Goal: Find contact information: Find contact information

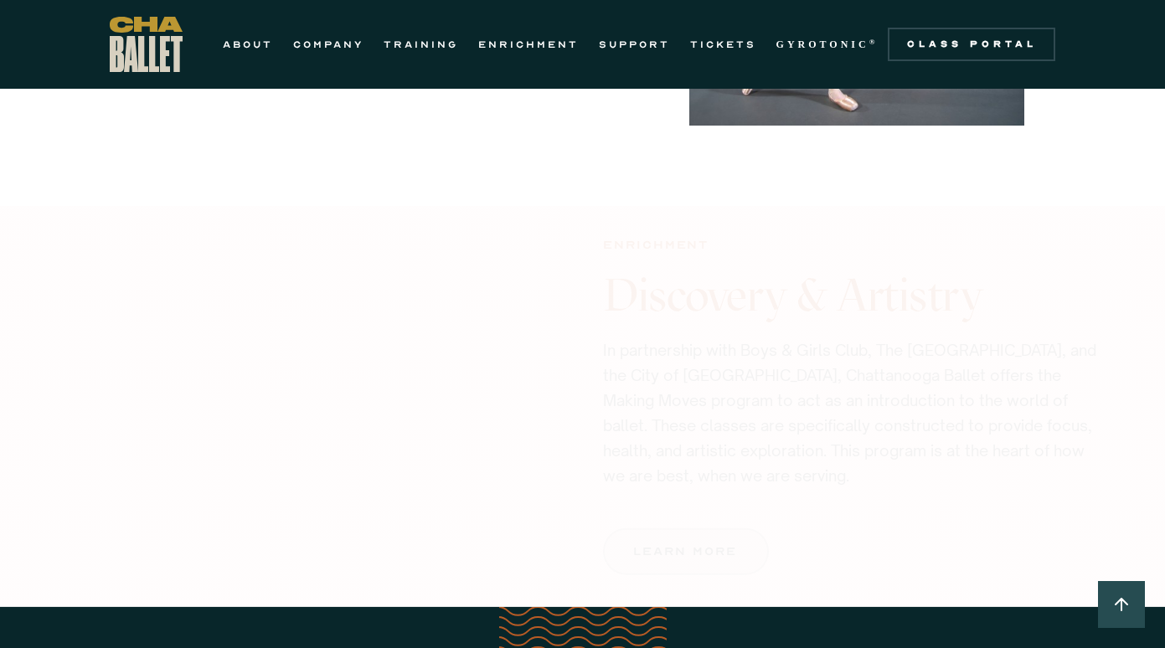
scroll to position [1912, 0]
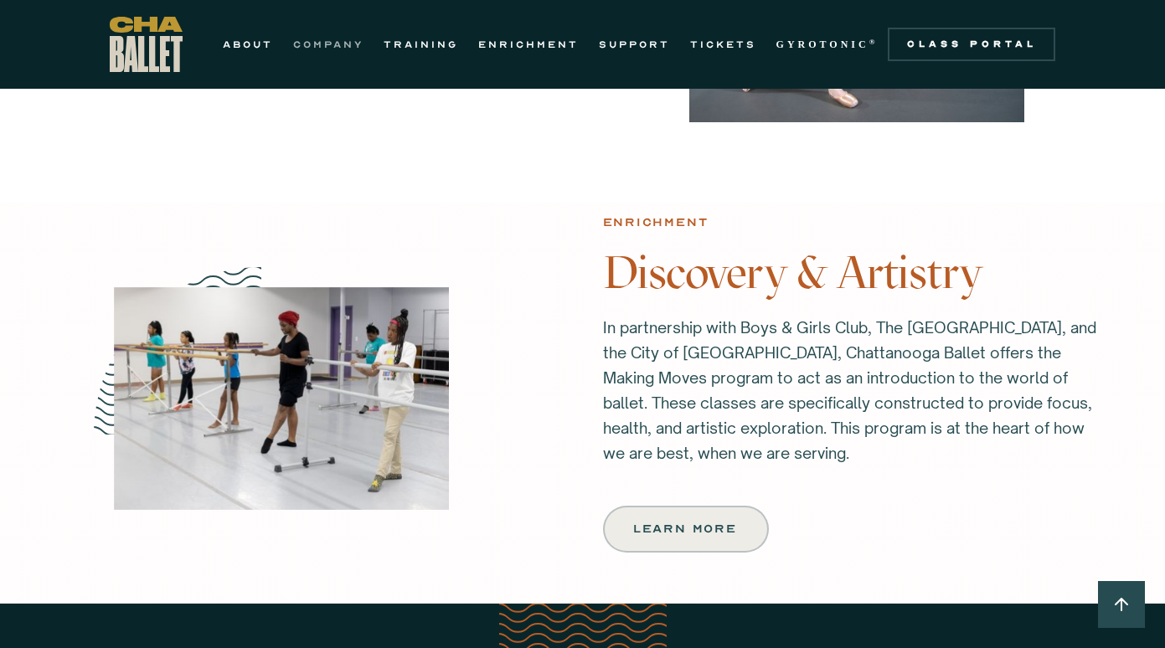
click at [357, 39] on link "COMPANY" at bounding box center [328, 44] width 70 height 20
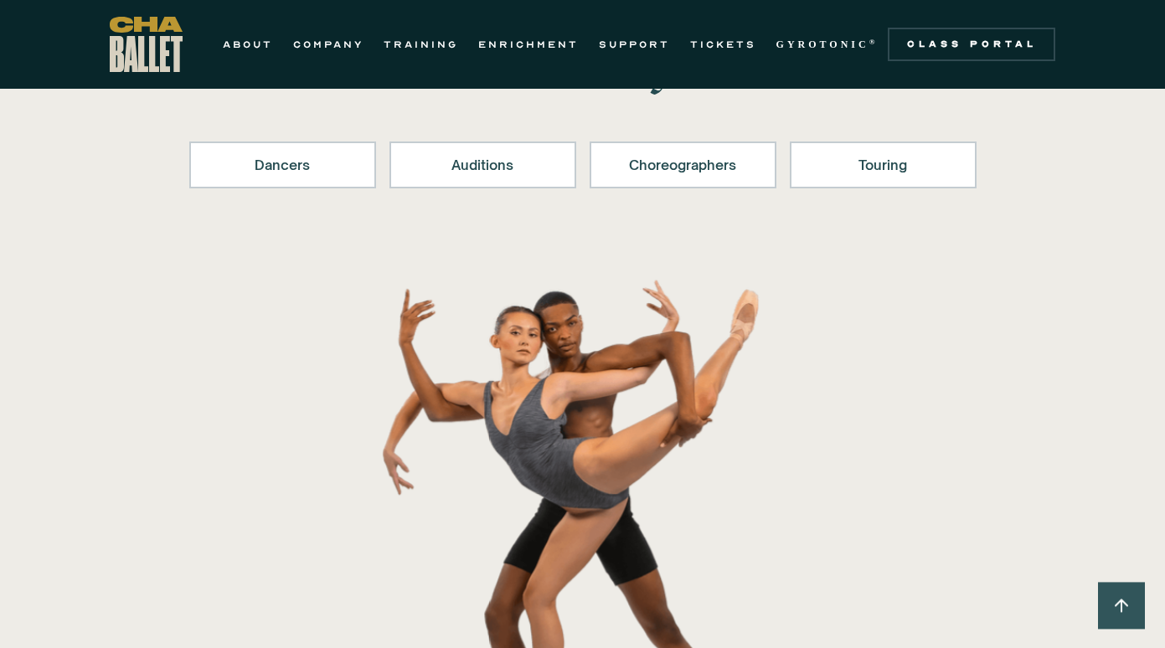
scroll to position [175, 0]
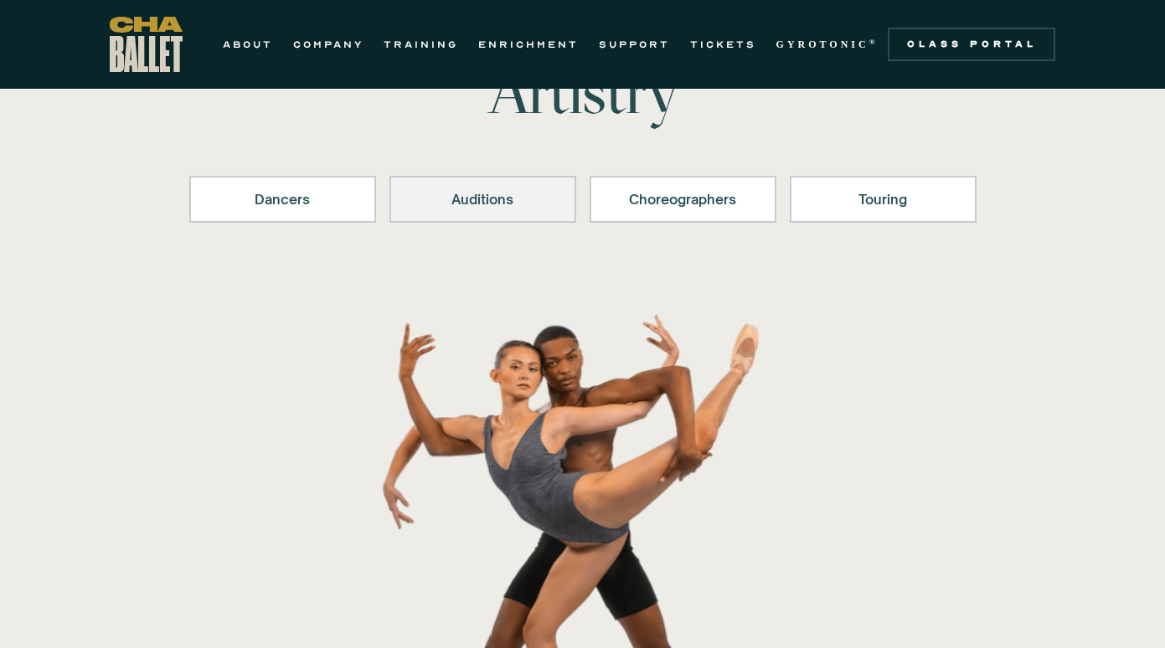
click at [547, 212] on link "Auditions" at bounding box center [482, 199] width 187 height 47
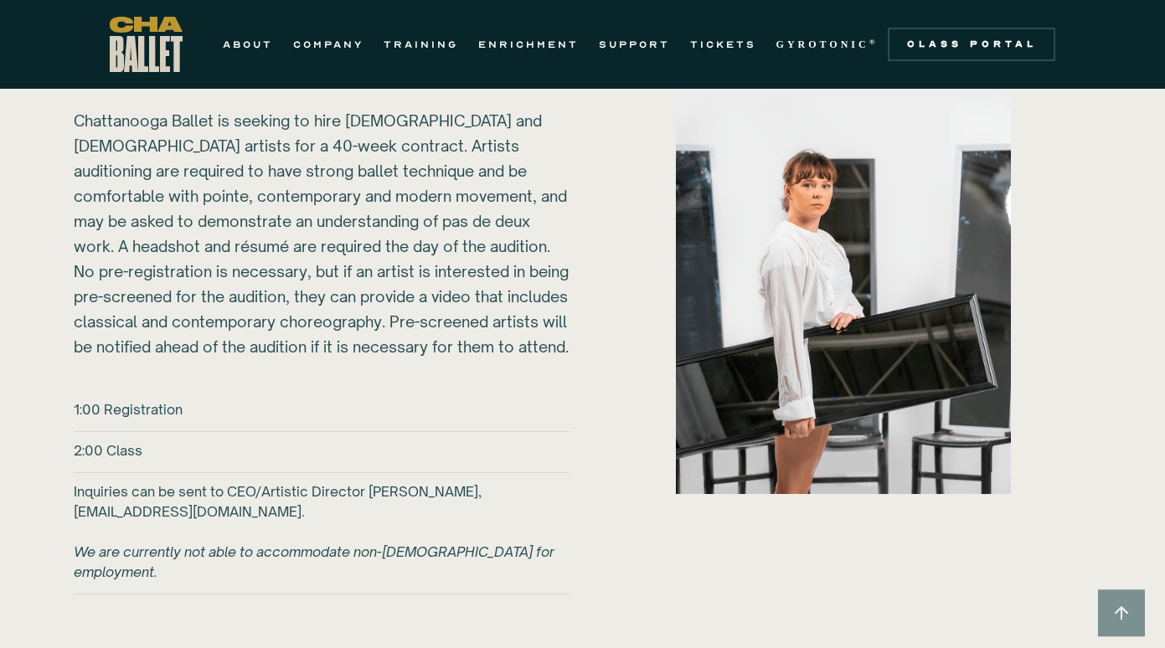
scroll to position [2430, 0]
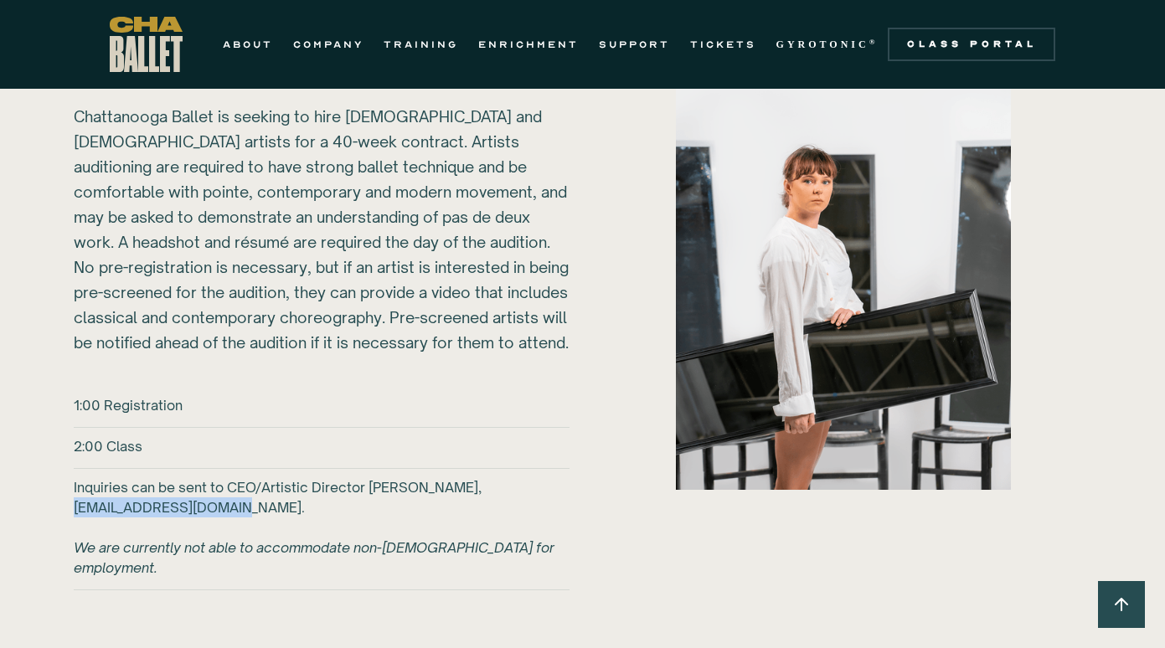
drag, startPoint x: 75, startPoint y: 507, endPoint x: 243, endPoint y: 509, distance: 168.3
click at [243, 509] on h6 "Inquiries can be sent to CEO/Artistic Director [PERSON_NAME], [EMAIL_ADDRESS][D…" at bounding box center [322, 527] width 496 height 100
copy h6 "[EMAIL_ADDRESS][DOMAIN_NAME]"
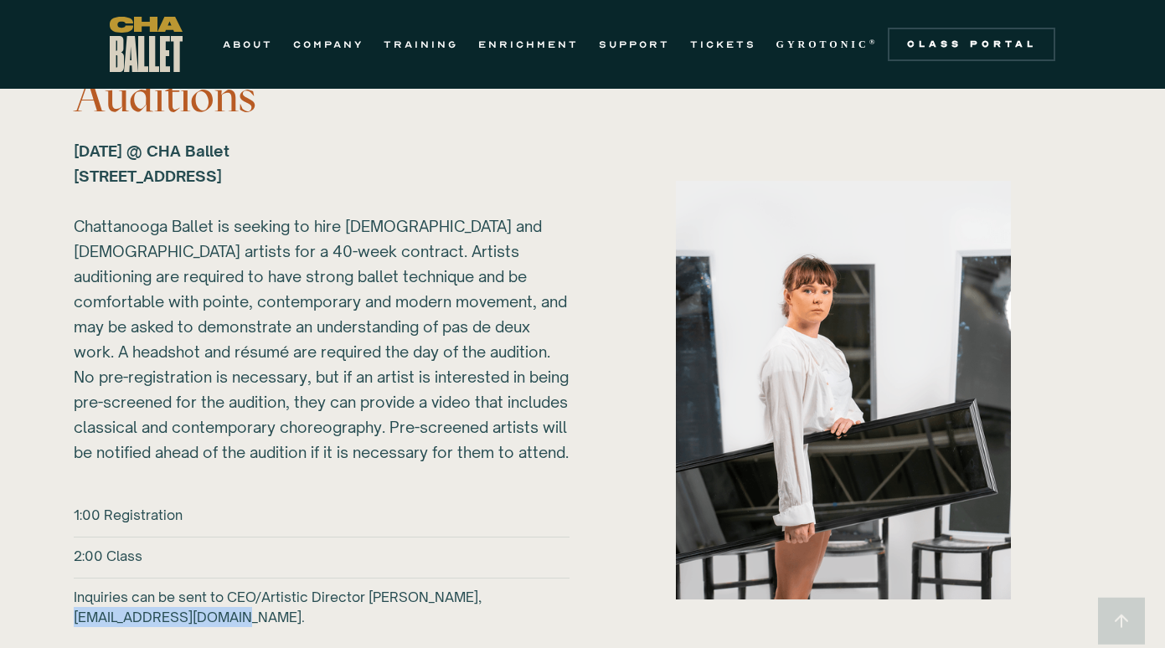
scroll to position [2316, 0]
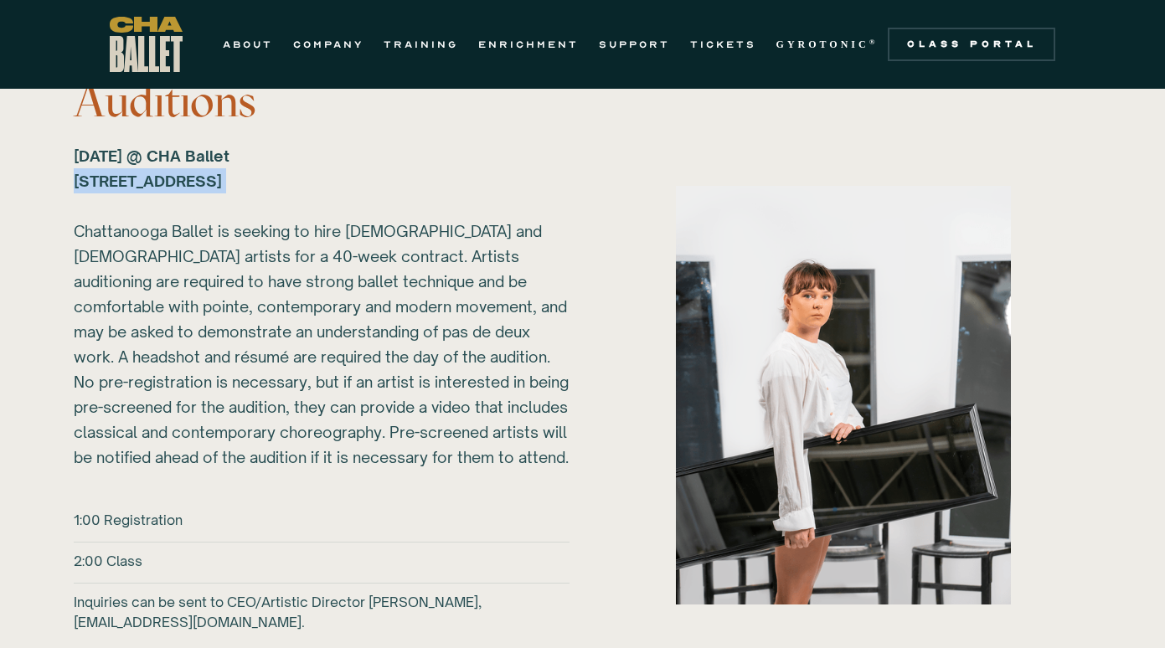
drag, startPoint x: 75, startPoint y: 180, endPoint x: 410, endPoint y: 193, distance: 336.0
click at [410, 193] on div "[DATE] @ CHA Ballet [STREET_ADDRESS] ‍ Chattanooga Ballet is seeking to hire [D…" at bounding box center [322, 306] width 496 height 327
copy strong "[STREET_ADDRESS] ‍"
click at [253, 37] on link "ABOUT" at bounding box center [248, 44] width 50 height 20
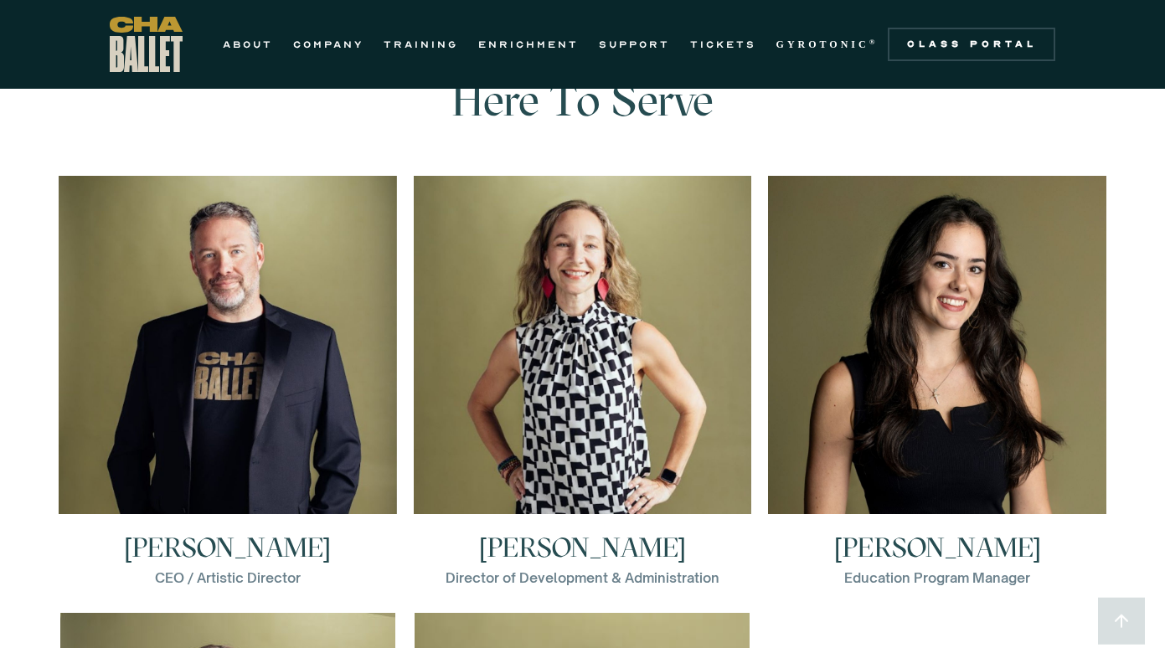
scroll to position [1920, 0]
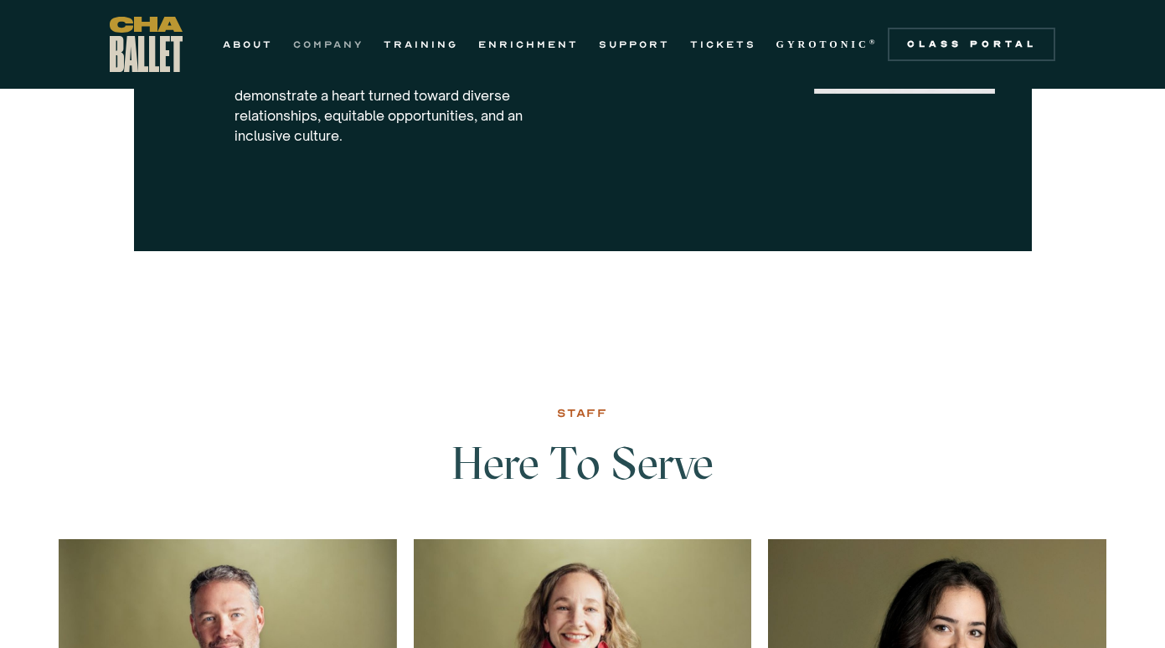
click at [345, 50] on link "COMPANY" at bounding box center [328, 44] width 70 height 20
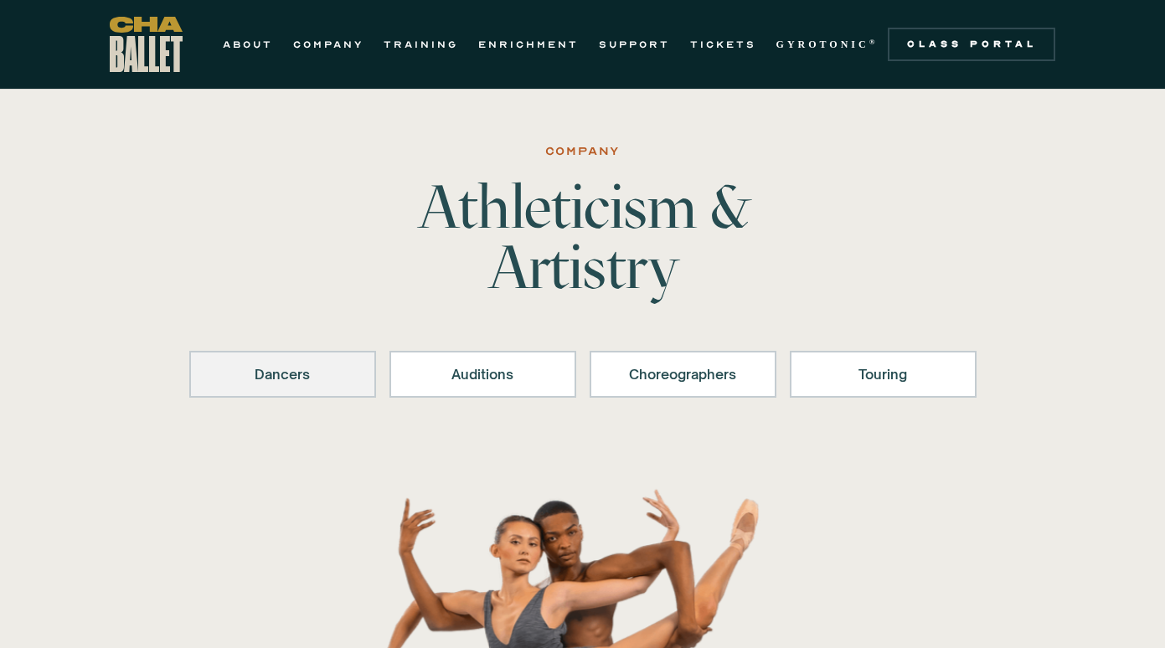
click at [302, 371] on div "Dancers" at bounding box center [282, 374] width 143 height 20
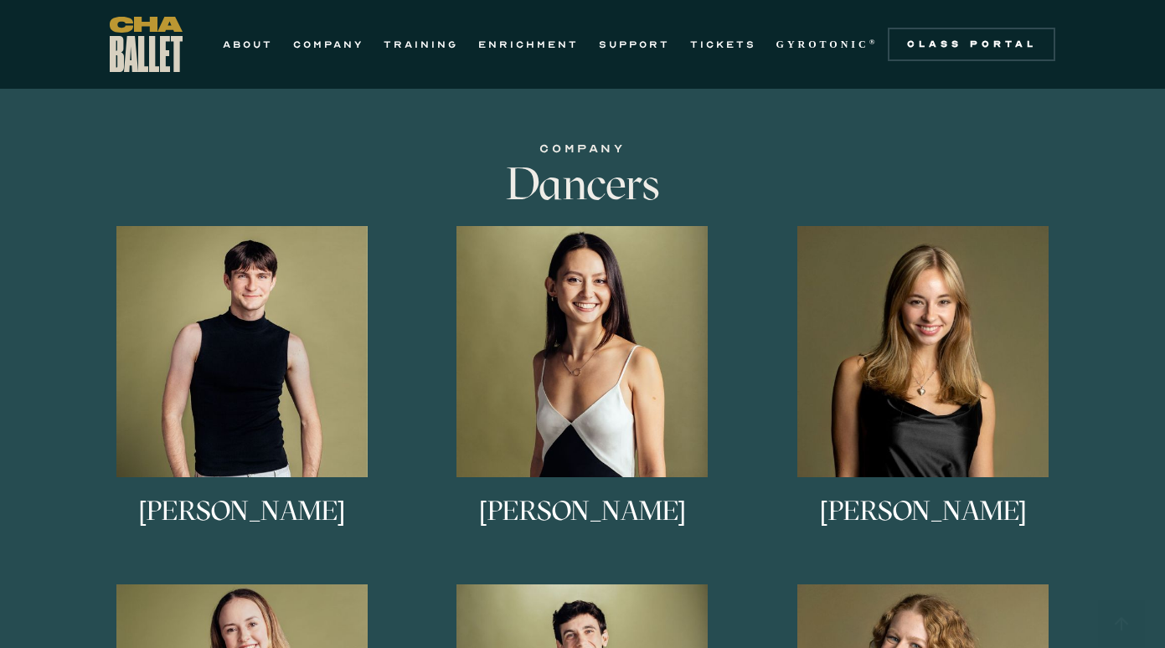
scroll to position [1017, 0]
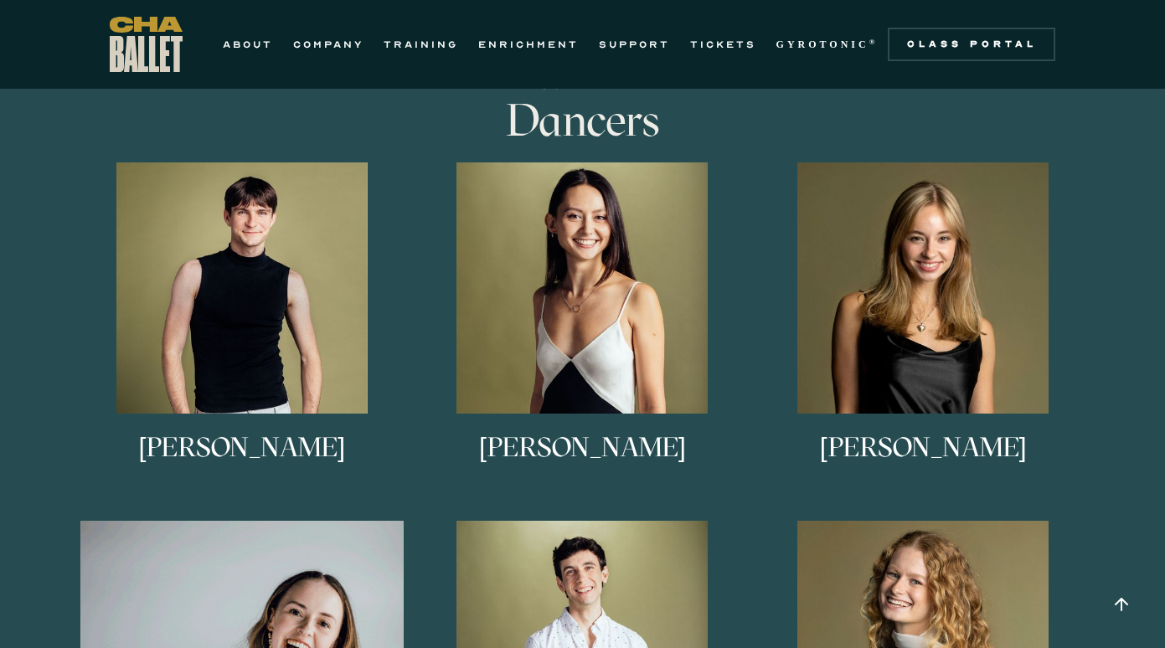
click at [903, 296] on img at bounding box center [922, 287] width 251 height 251
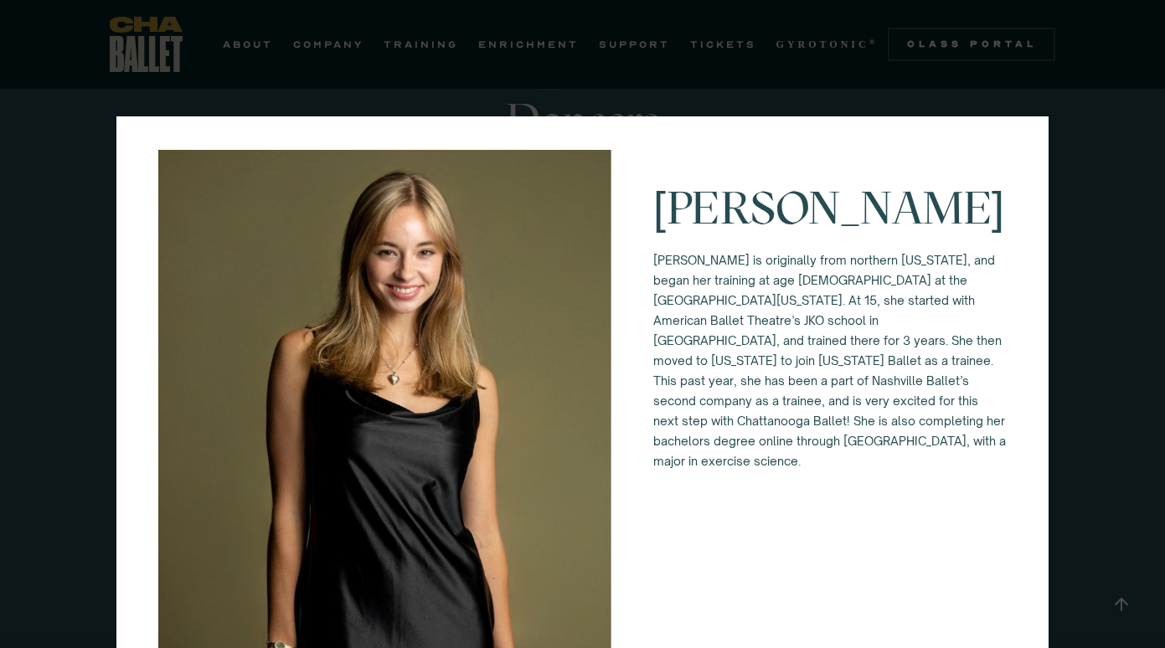
scroll to position [8, 0]
click at [1122, 421] on div "Anna Anderson Anna Anderson is originally from northern Vermont, and began her …" at bounding box center [582, 324] width 1165 height 648
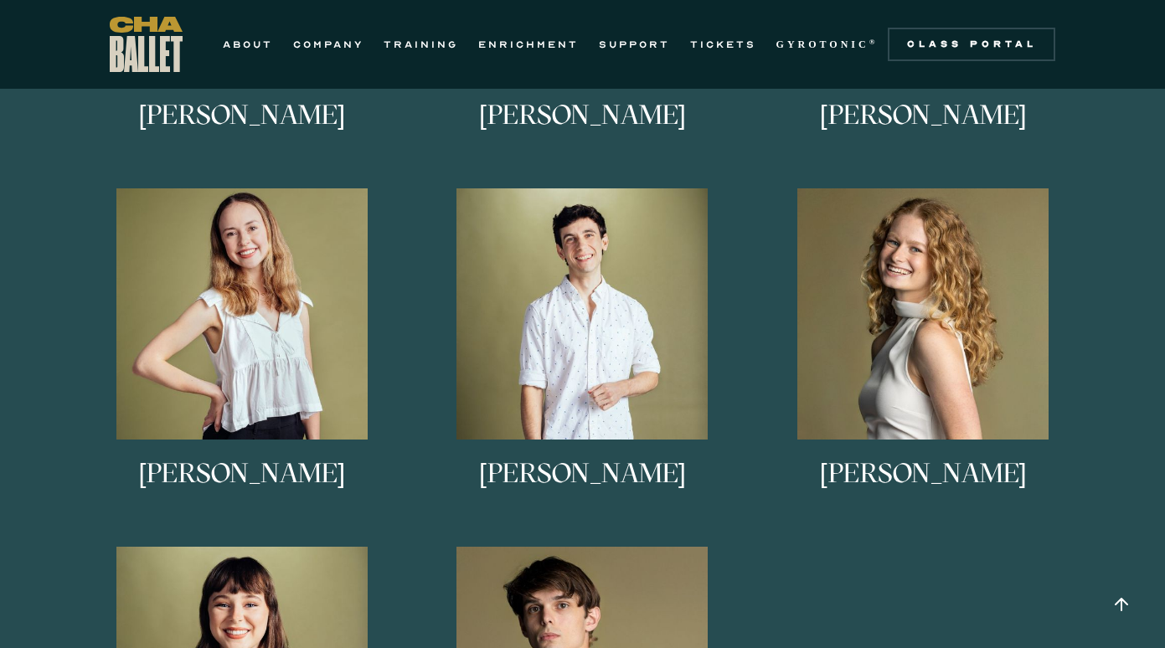
scroll to position [1352, 0]
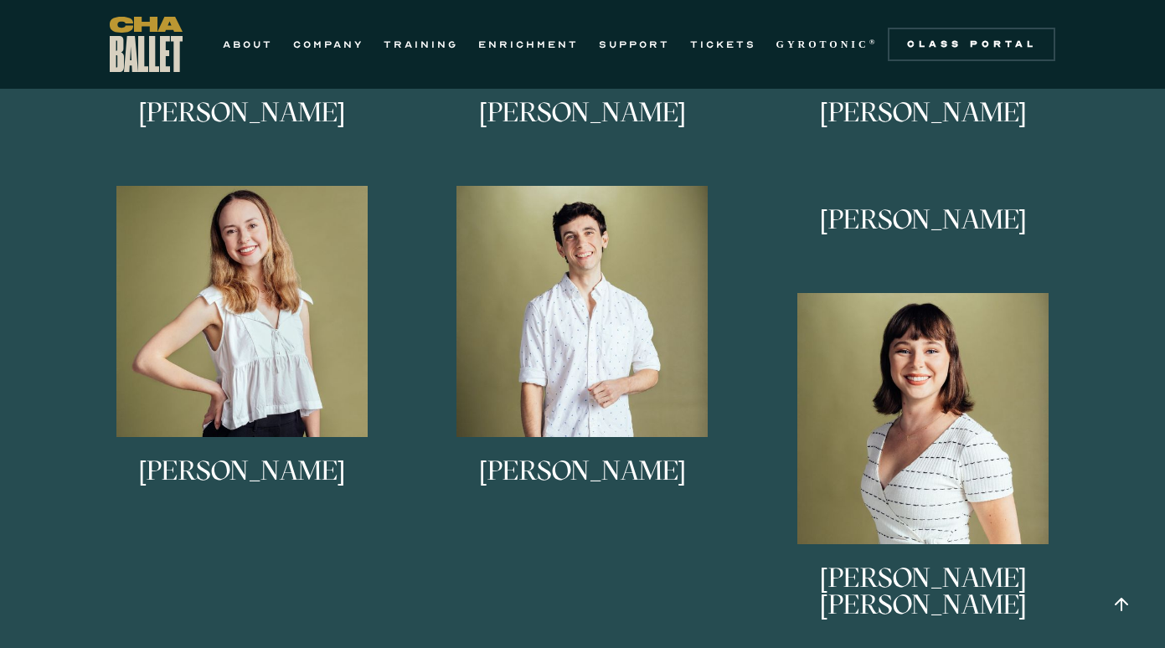
click at [878, 332] on img at bounding box center [922, 418] width 251 height 251
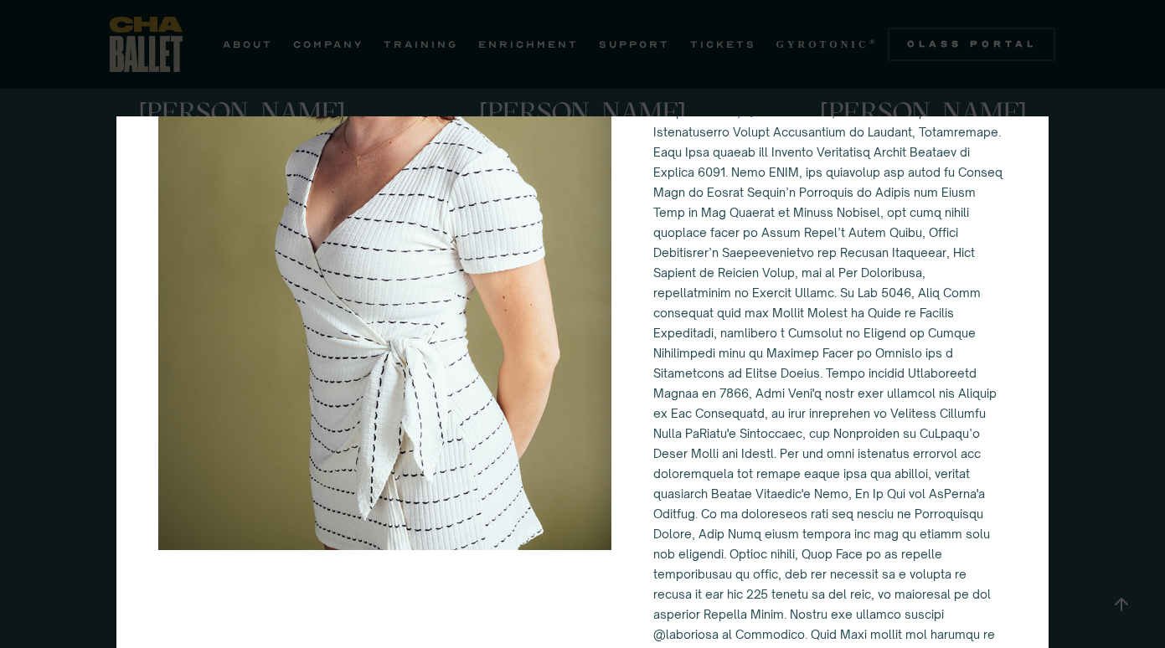
scroll to position [286, 0]
click at [1083, 429] on div "[PERSON_NAME] [PERSON_NAME]" at bounding box center [582, 324] width 1165 height 648
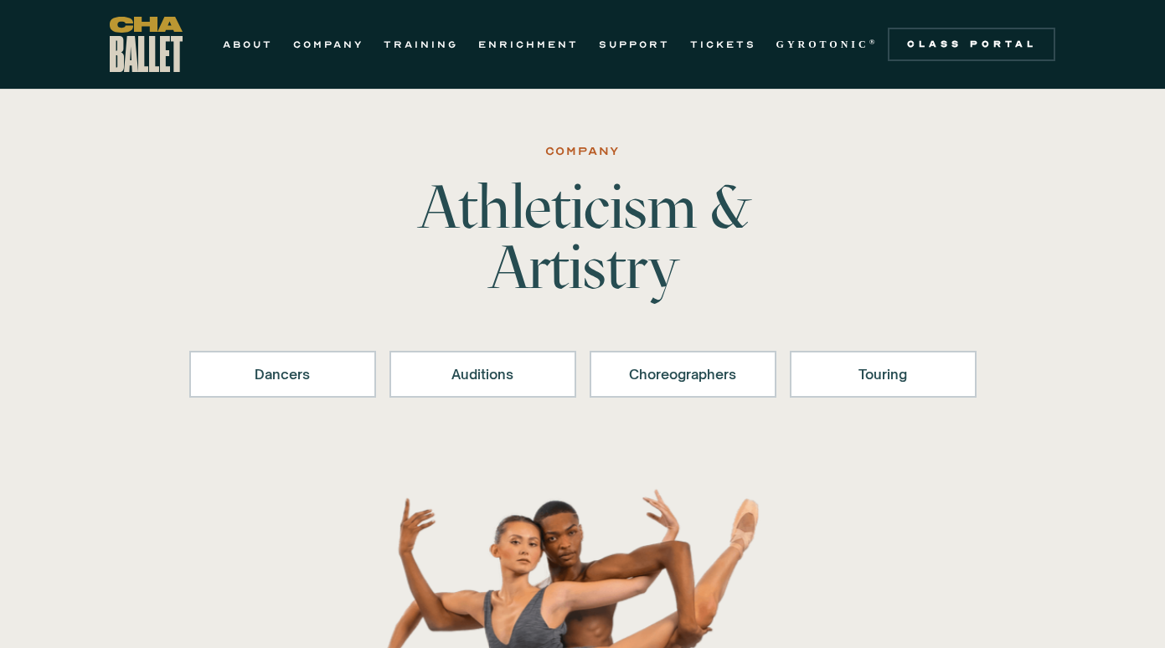
scroll to position [0, 0]
